Goal: Information Seeking & Learning: Learn about a topic

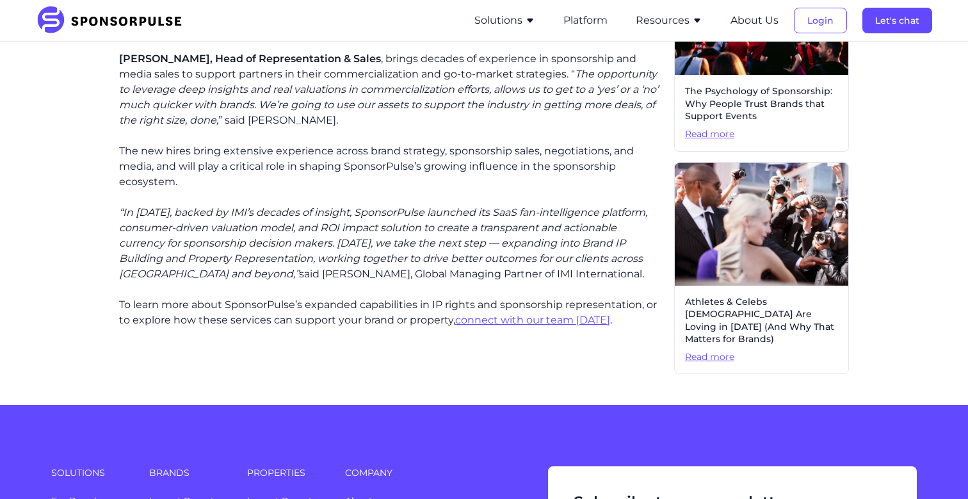
scroll to position [623, 1]
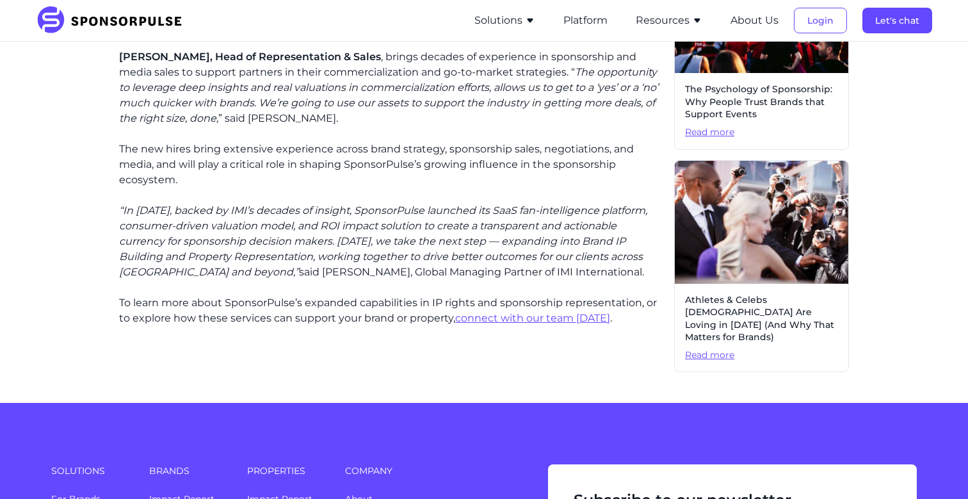
click at [525, 317] on link "connect with our team [DATE]" at bounding box center [532, 318] width 155 height 12
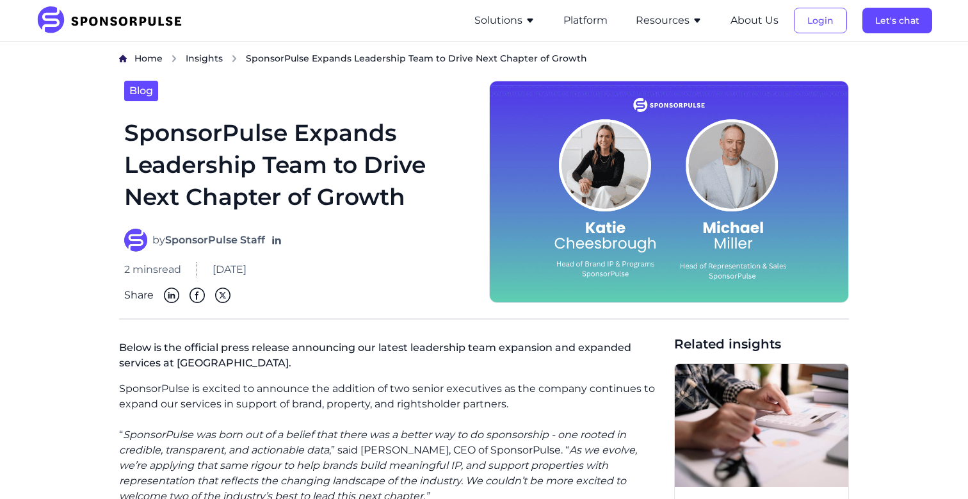
click at [695, 22] on icon "button" at bounding box center [697, 20] width 10 height 10
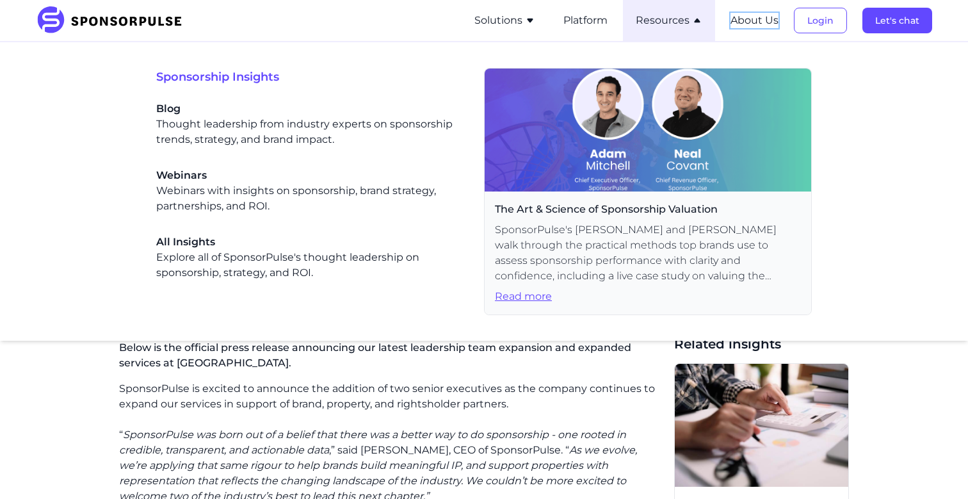
click at [765, 23] on button "About Us" at bounding box center [754, 20] width 48 height 15
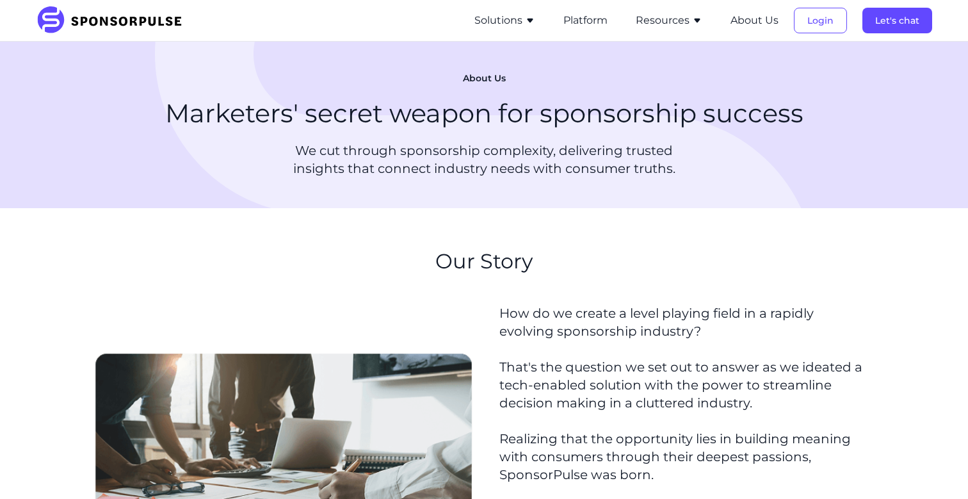
click at [527, 22] on icon "button" at bounding box center [530, 20] width 10 height 10
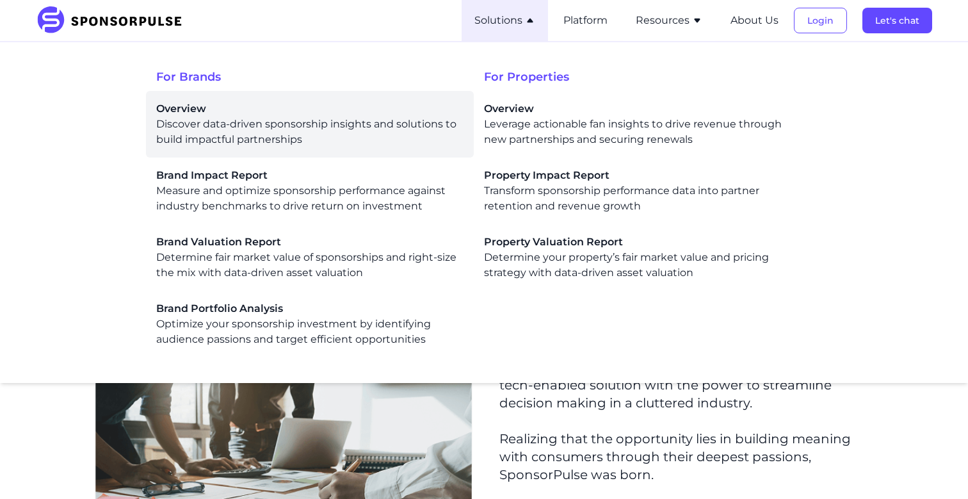
click at [285, 135] on div "Overview Discover data-driven sponsorship insights and solutions to build impac…" at bounding box center [309, 124] width 307 height 46
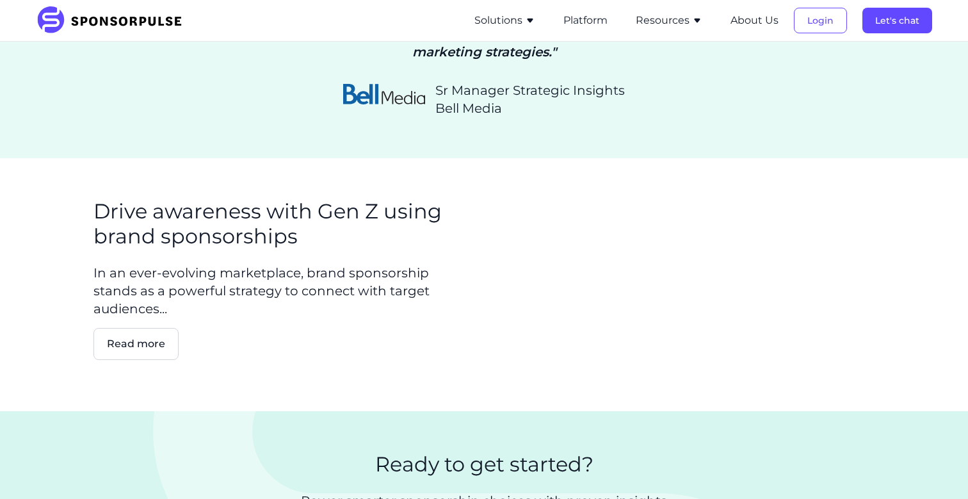
scroll to position [1902, 0]
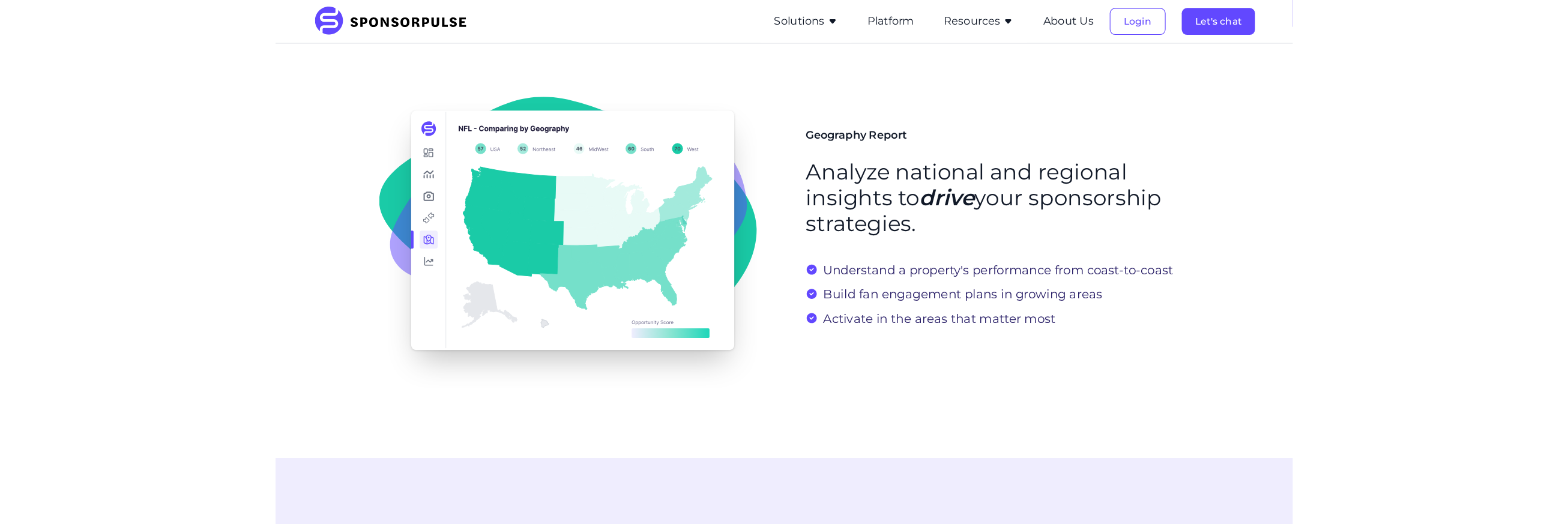
scroll to position [1947, 0]
